Goal: Information Seeking & Learning: Learn about a topic

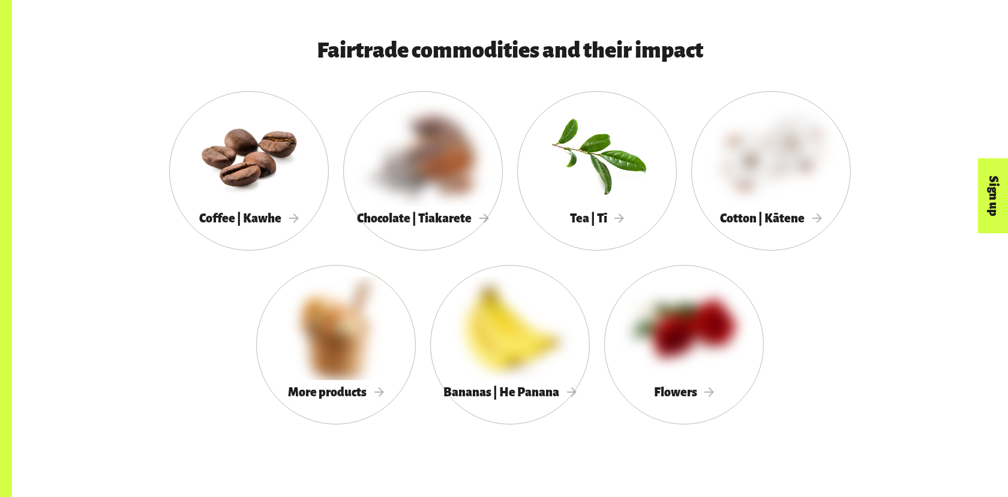
scroll to position [1138, 0]
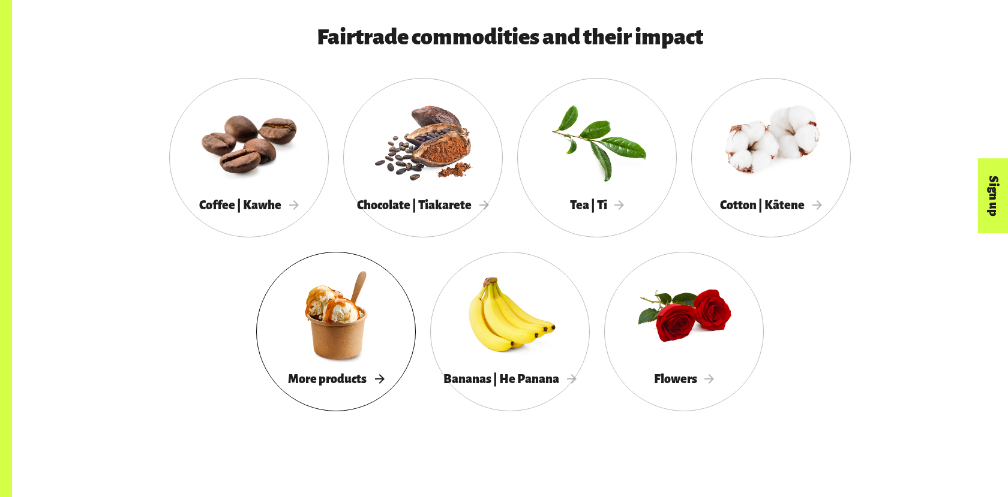
click at [334, 373] on span "More products" at bounding box center [336, 379] width 96 height 13
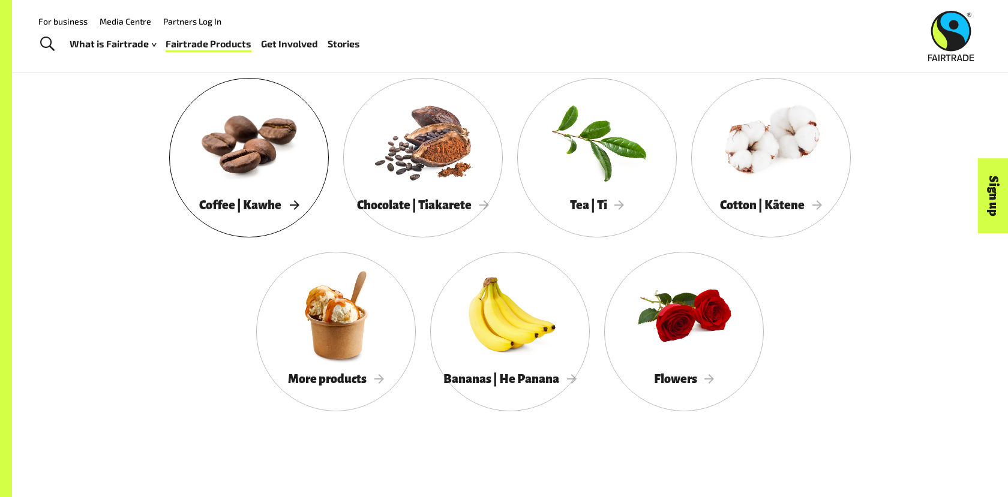
click at [281, 154] on div at bounding box center [249, 141] width 160 height 104
click at [377, 355] on div at bounding box center [336, 315] width 160 height 104
click at [436, 133] on div at bounding box center [423, 141] width 160 height 104
click at [823, 157] on div at bounding box center [771, 141] width 160 height 104
click at [608, 130] on div at bounding box center [597, 141] width 160 height 104
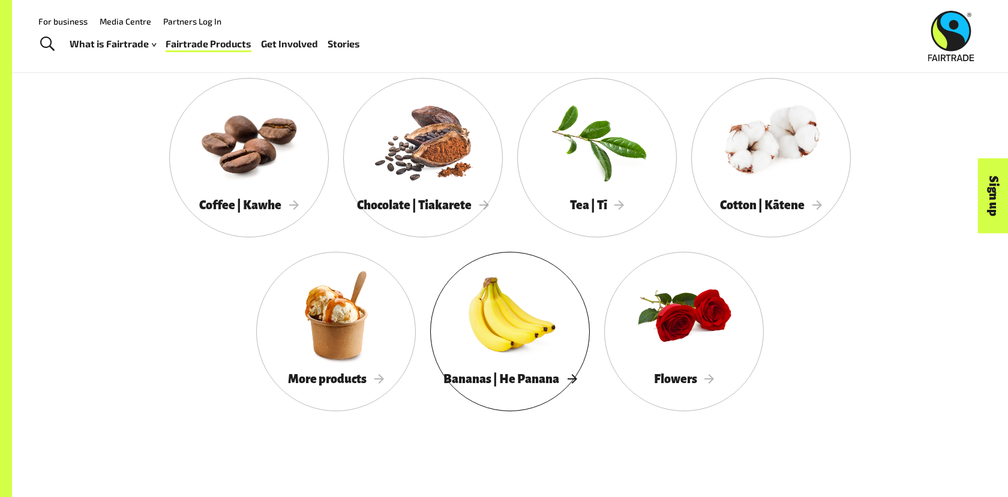
click at [535, 299] on div at bounding box center [510, 315] width 160 height 104
click at [702, 280] on div at bounding box center [684, 315] width 160 height 104
click at [351, 334] on div at bounding box center [336, 315] width 160 height 104
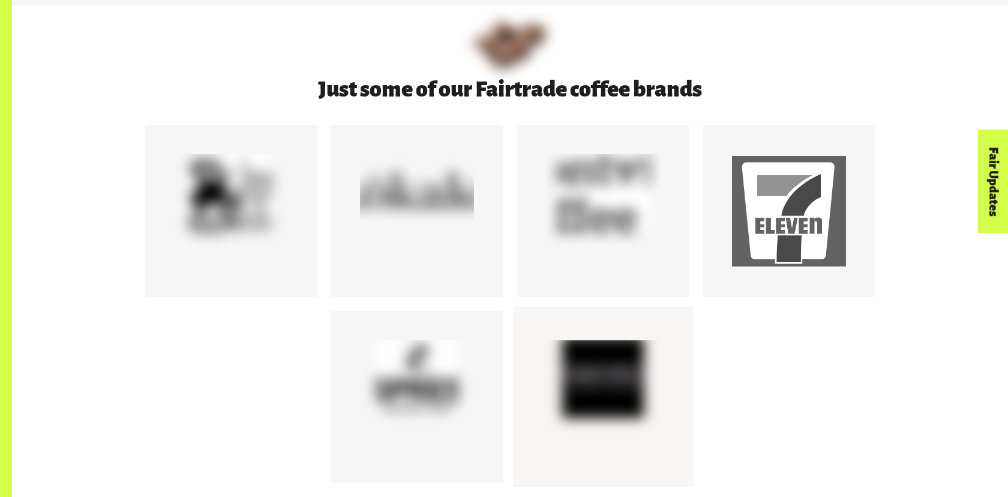
scroll to position [721, 0]
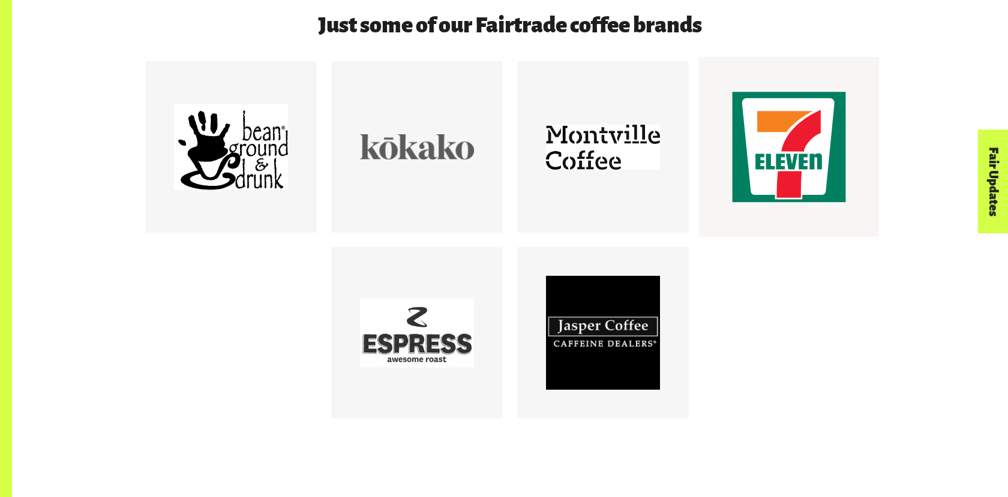
click at [753, 179] on div at bounding box center [789, 147] width 114 height 114
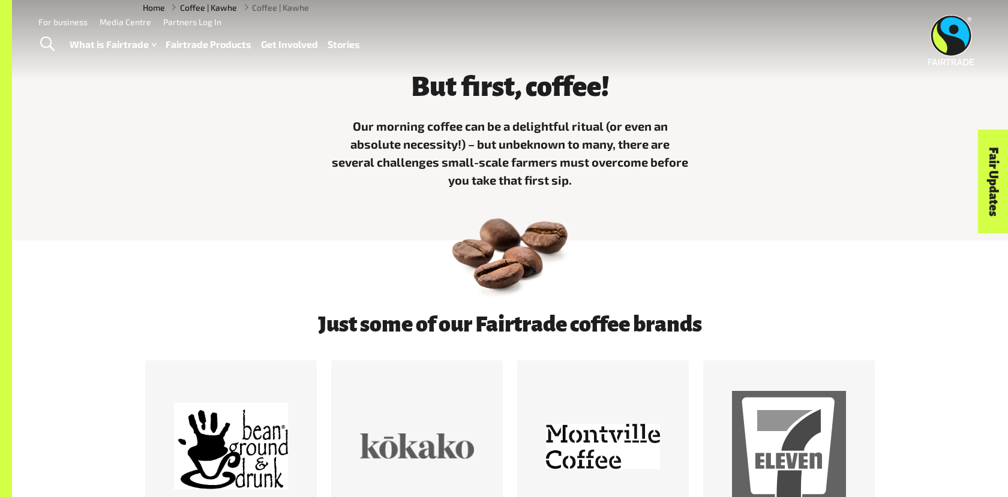
scroll to position [0, 0]
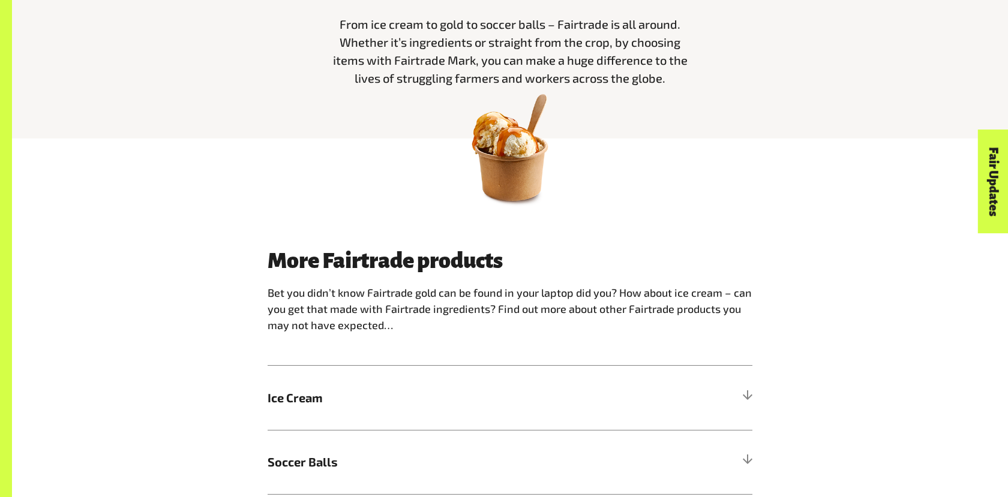
scroll to position [795, 0]
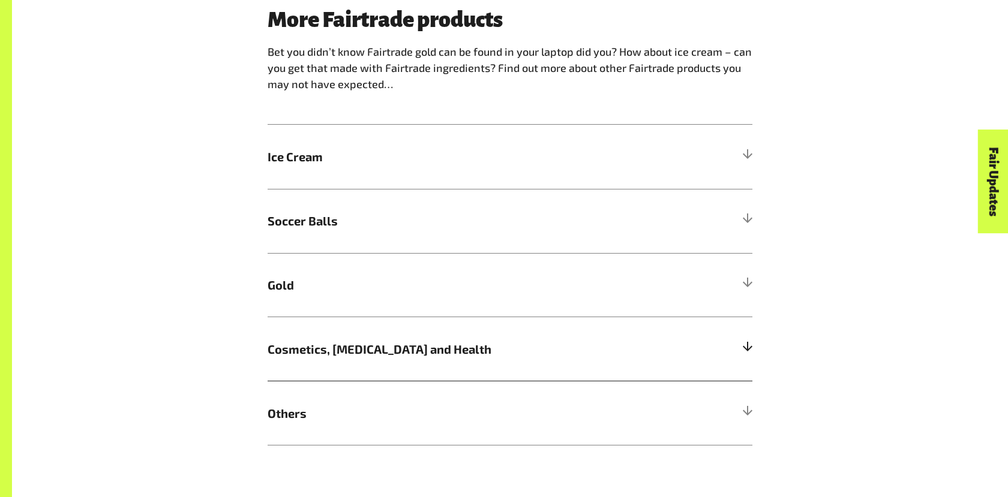
click at [305, 344] on span "Cosmetics, Skin Care and Health" at bounding box center [450, 349] width 364 height 18
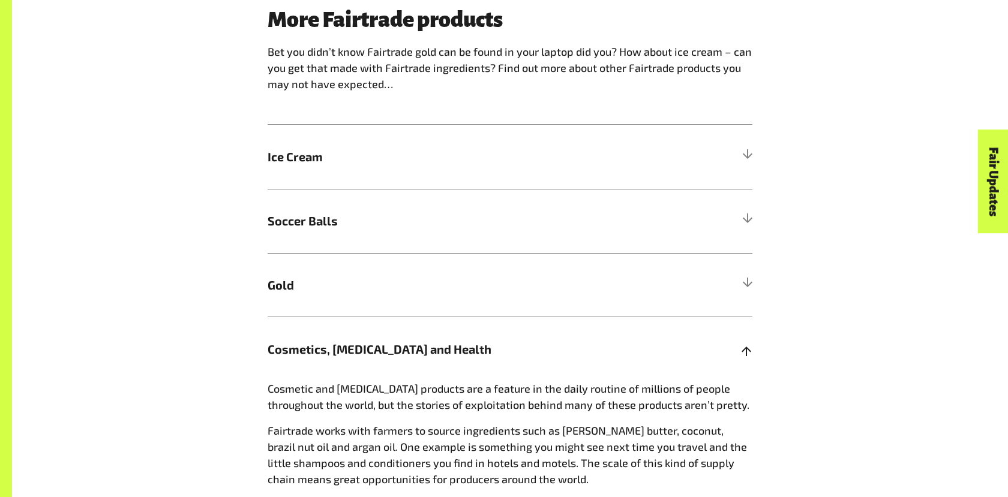
scroll to position [870, 0]
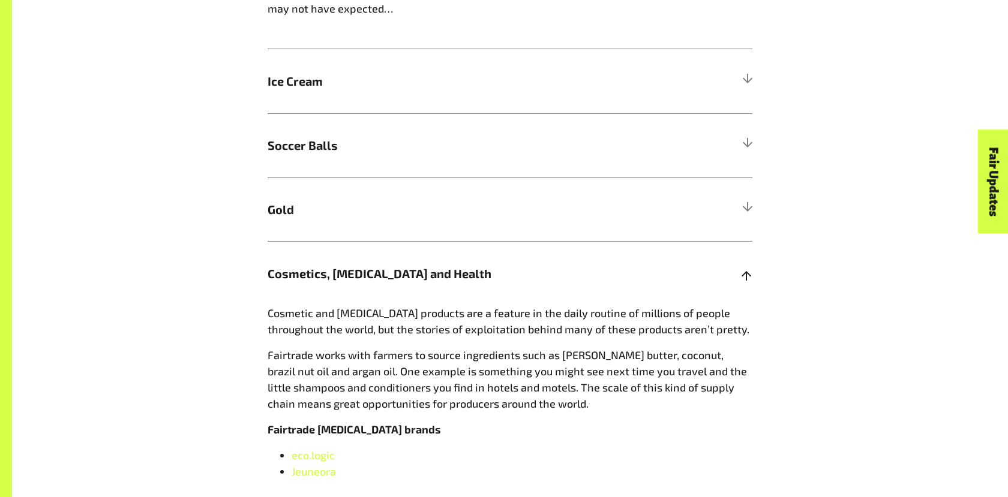
click at [432, 263] on h5 "Cosmetics, Skin Care and Health" at bounding box center [510, 273] width 485 height 64
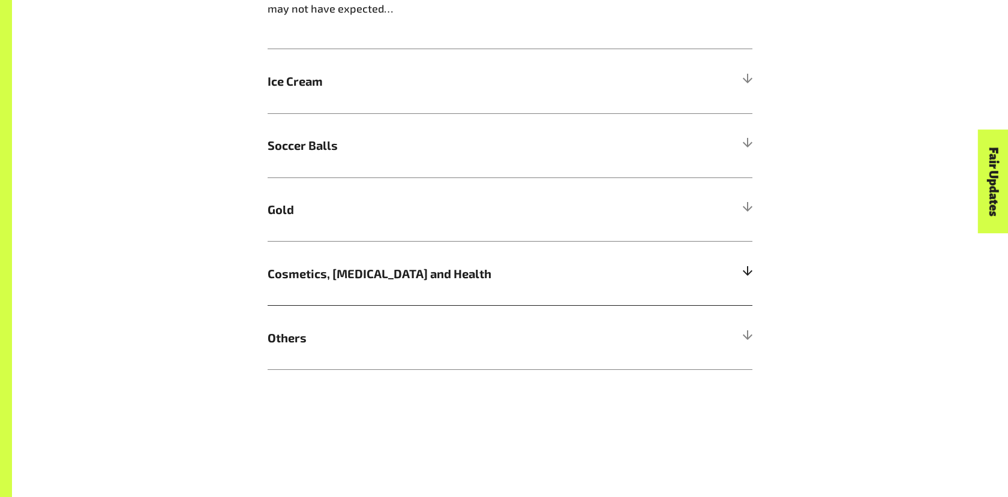
click at [431, 266] on span "Cosmetics, Skin Care and Health" at bounding box center [450, 274] width 364 height 18
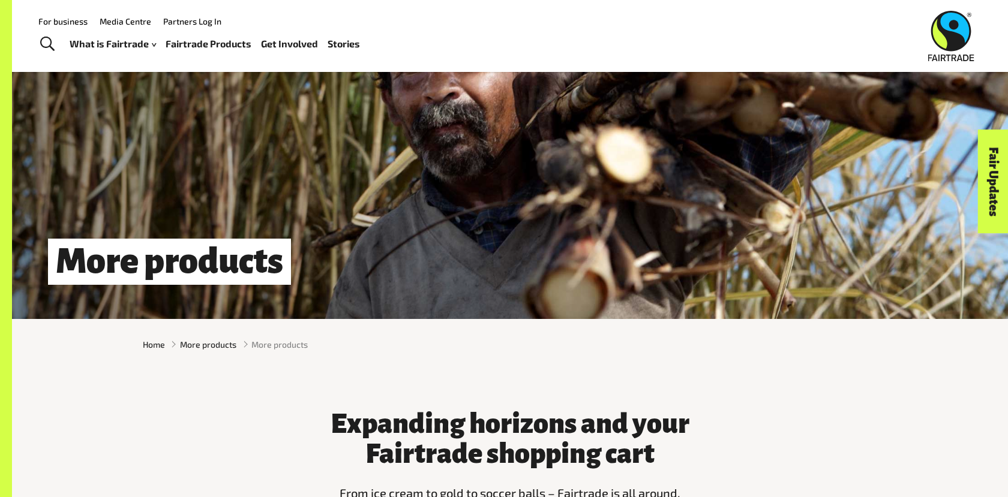
scroll to position [0, 0]
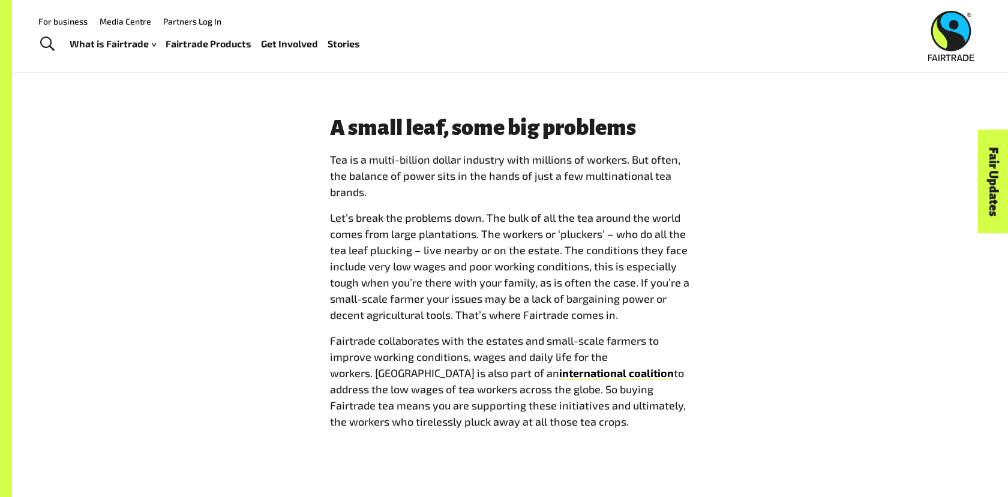
scroll to position [52, 0]
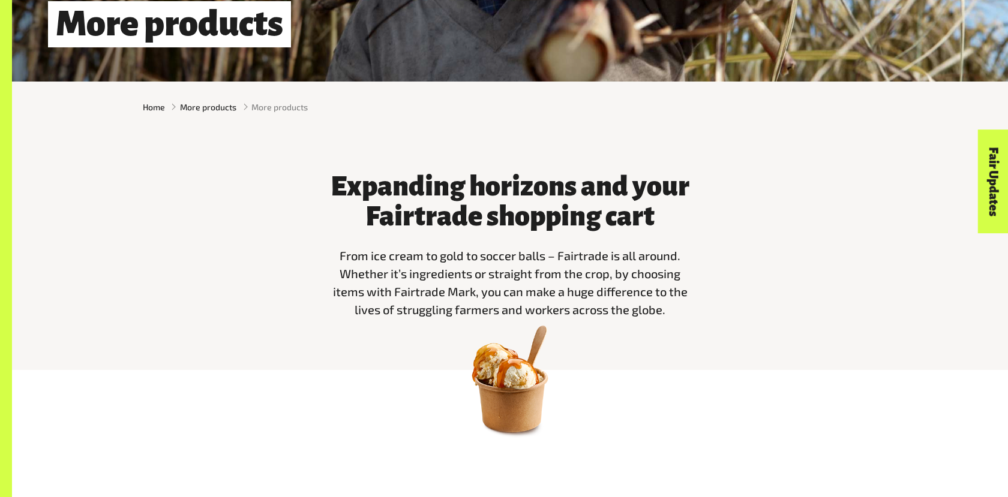
scroll to position [321, 0]
